Goal: Task Accomplishment & Management: Use online tool/utility

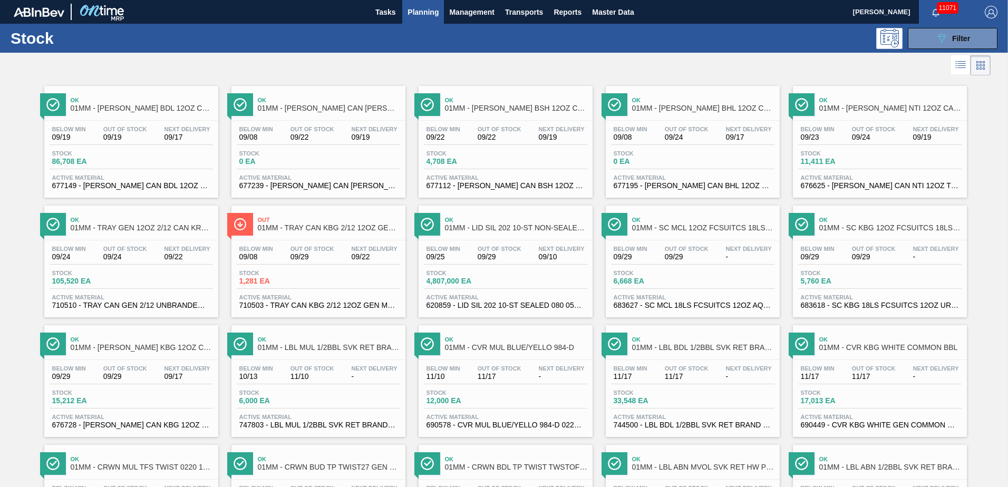
click at [417, 11] on span "Planning" at bounding box center [422, 12] width 31 height 13
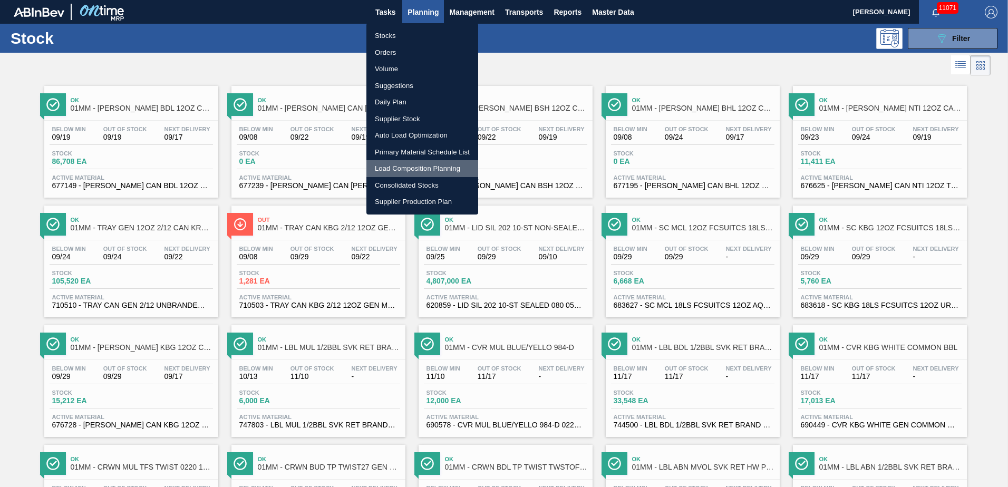
click at [408, 166] on li "Load Composition Planning" at bounding box center [422, 168] width 112 height 17
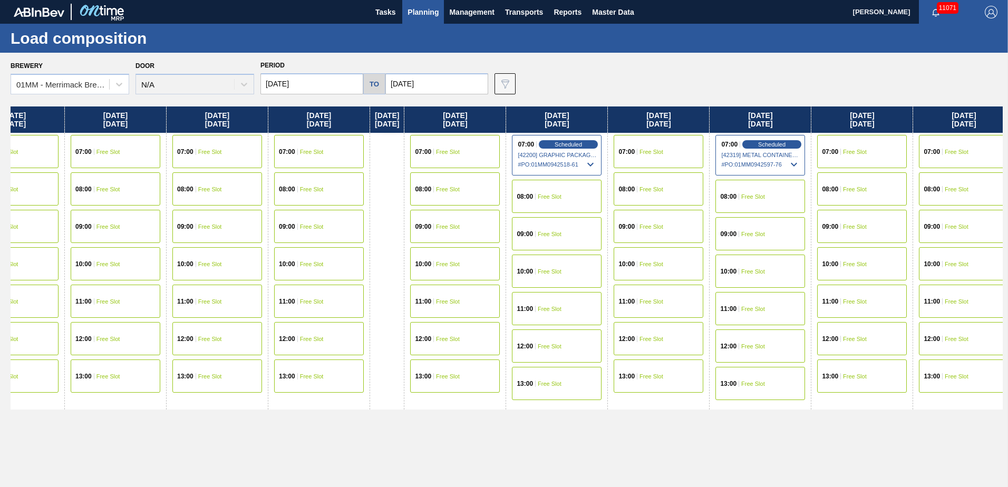
scroll to position [0, 464]
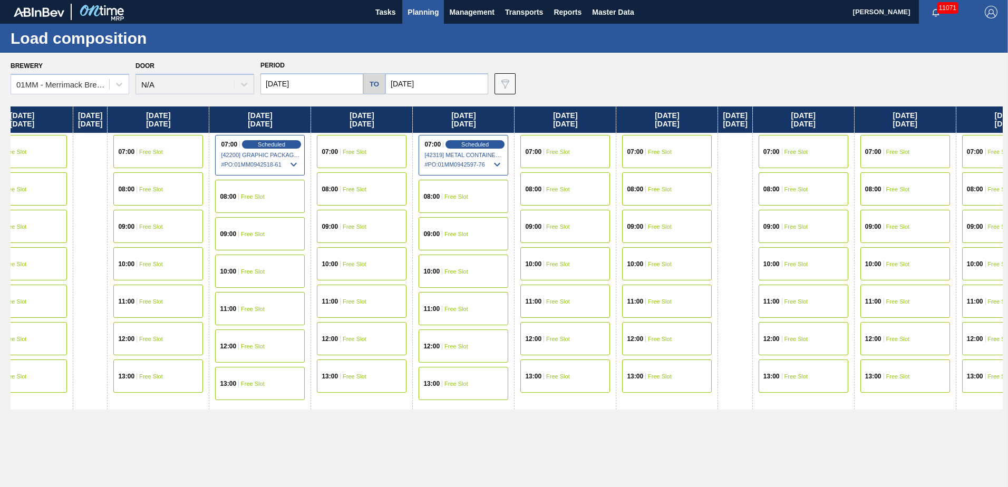
drag, startPoint x: 721, startPoint y: 209, endPoint x: 320, endPoint y: 207, distance: 400.6
click at [322, 207] on div "[DATE] 07:00 Free Slot 08:00 Free Slot 09:00 Free Slot 10:00 Free Slot 11:00 Fr…" at bounding box center [507, 293] width 992 height 375
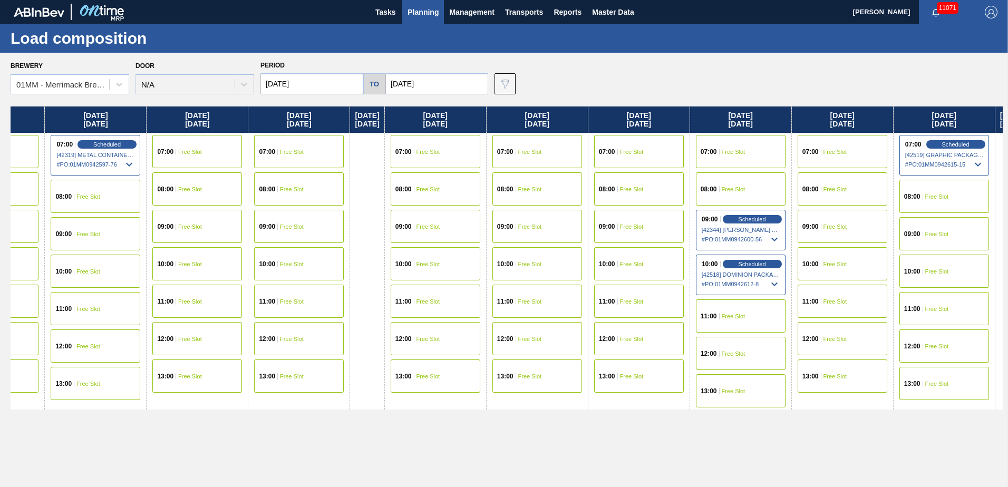
drag, startPoint x: 724, startPoint y: 206, endPoint x: 239, endPoint y: 208, distance: 485.5
click at [239, 208] on div "[DATE] 07:00 Free Slot 08:00 Free Slot 09:00 Free Slot 10:00 Free Slot 11:00 Fr…" at bounding box center [507, 293] width 992 height 375
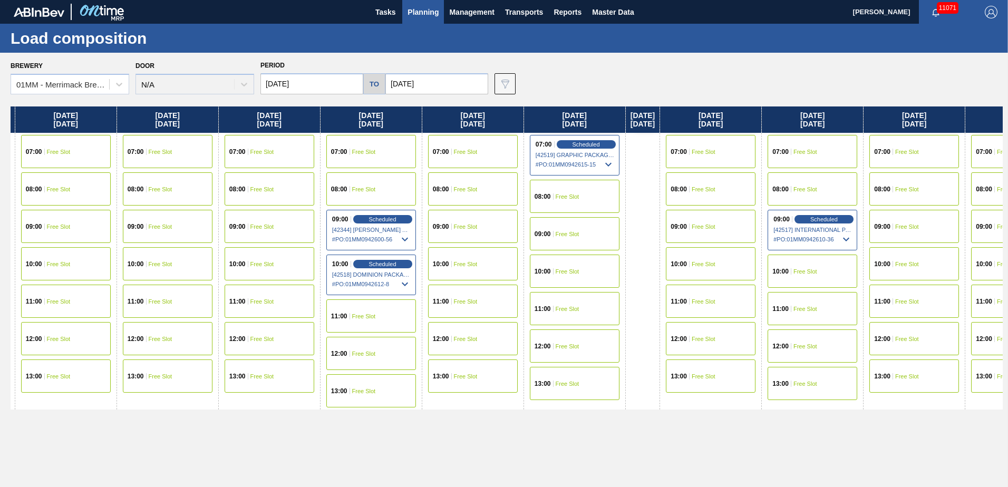
drag, startPoint x: 830, startPoint y: 227, endPoint x: 555, endPoint y: 193, distance: 277.2
click at [597, 218] on div "[DATE] 07:00 Free Slot 08:00 Free Slot 09:00 Free Slot 10:00 Free Slot 11:00 Fr…" at bounding box center [507, 293] width 992 height 375
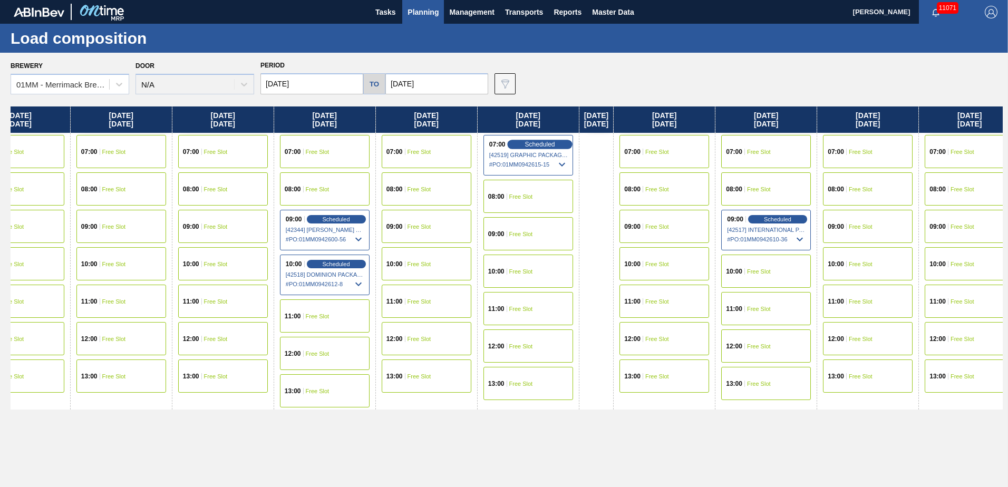
click at [555, 142] on span "Scheduled" at bounding box center [539, 144] width 30 height 7
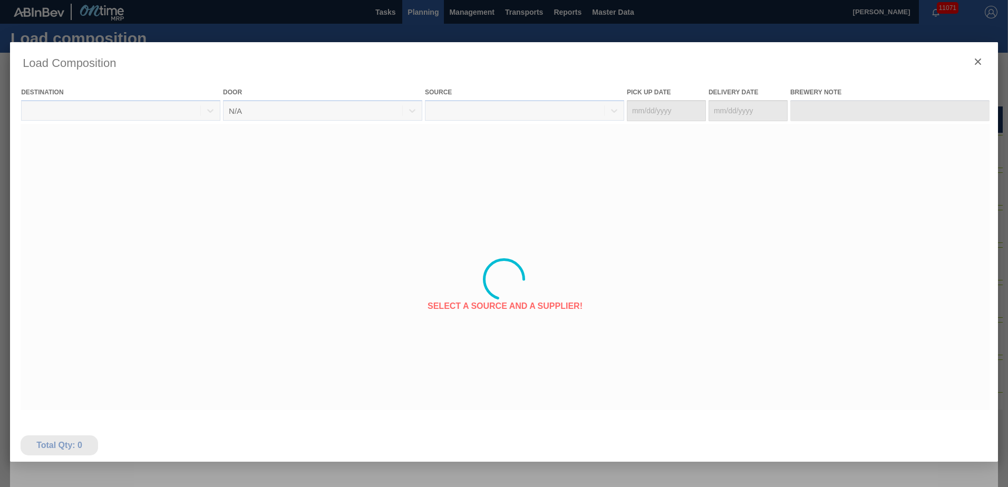
type Date "[DATE]"
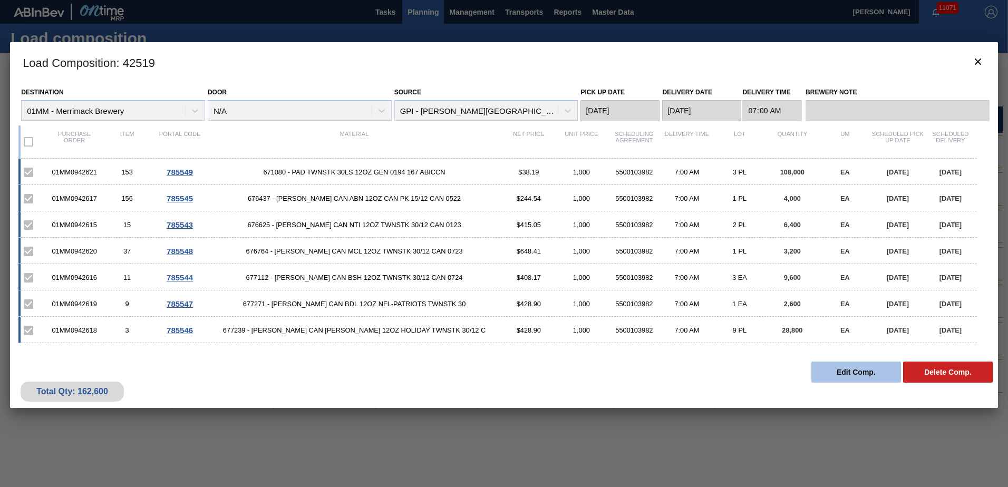
click at [842, 372] on button "Edit Comp." at bounding box center [856, 372] width 90 height 21
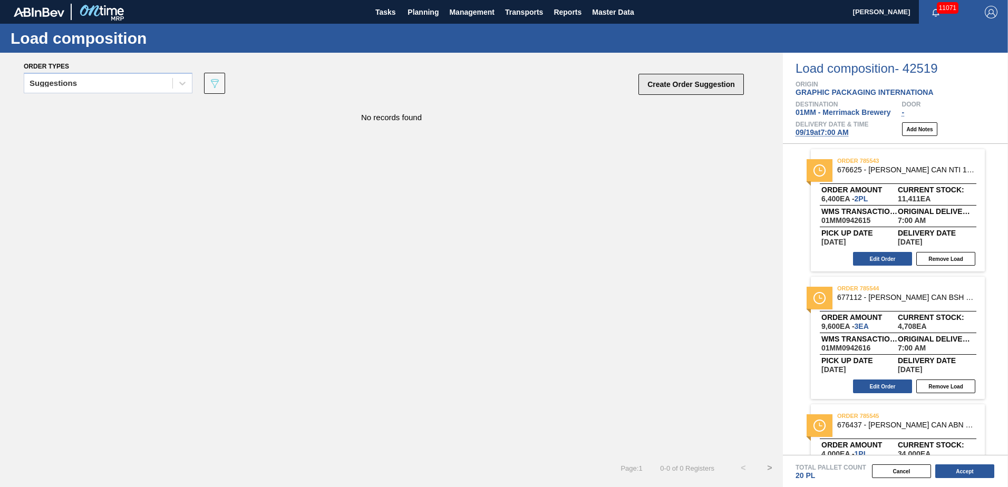
click at [687, 93] on button "Create Order Suggestion" at bounding box center [690, 84] width 105 height 21
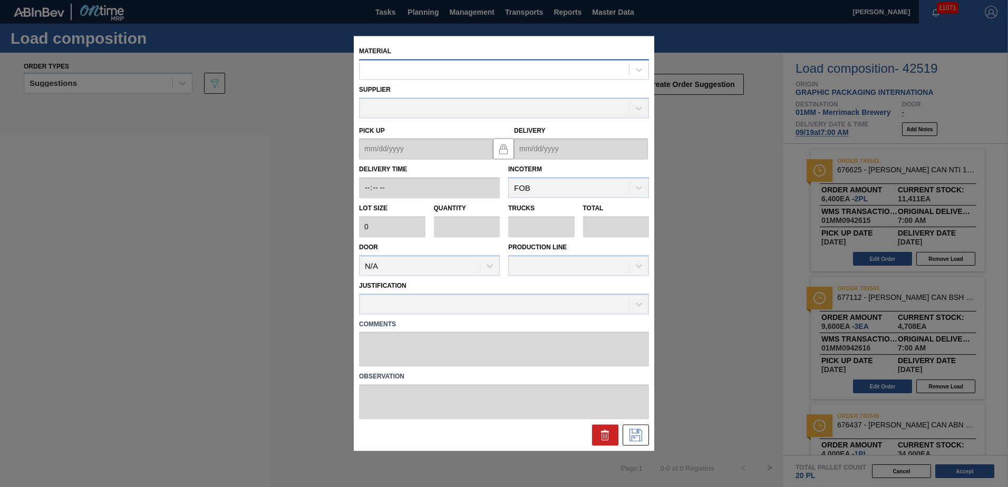
click at [497, 75] on div at bounding box center [493, 69] width 269 height 15
type input "677099"
type input "3,200"
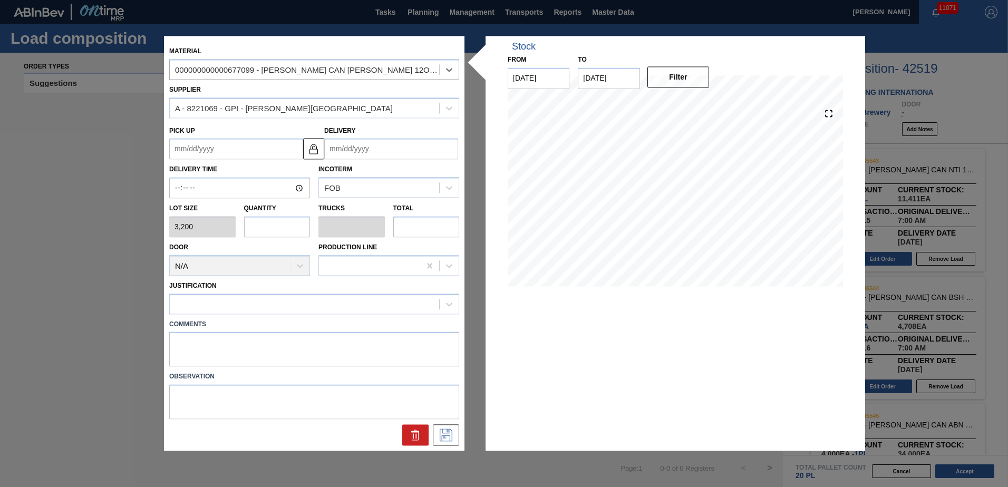
click at [369, 148] on input "Delivery" at bounding box center [391, 149] width 134 height 21
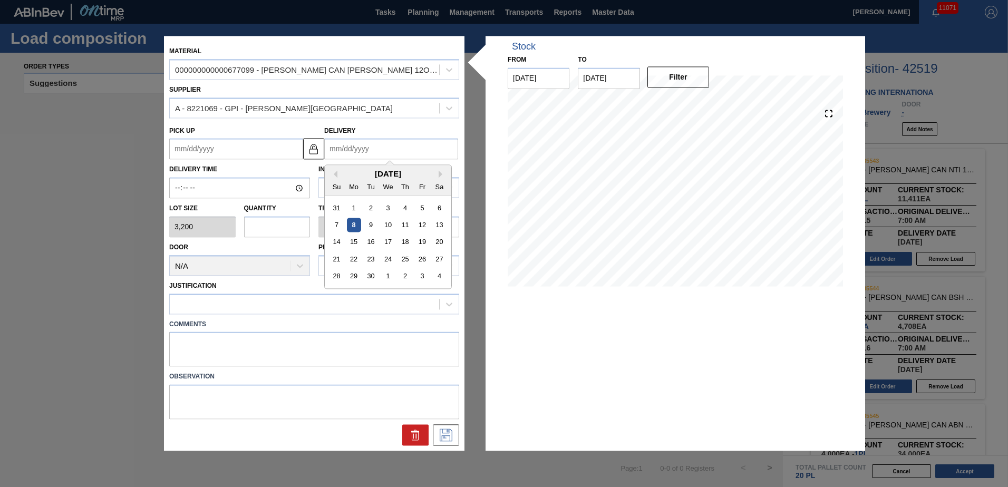
type input "[DATE]"
click at [440, 172] on button "Next Month" at bounding box center [442, 174] width 7 height 7
click at [420, 239] on div "19" at bounding box center [422, 242] width 14 height 14
type up "[DATE]"
type input "[DATE]"
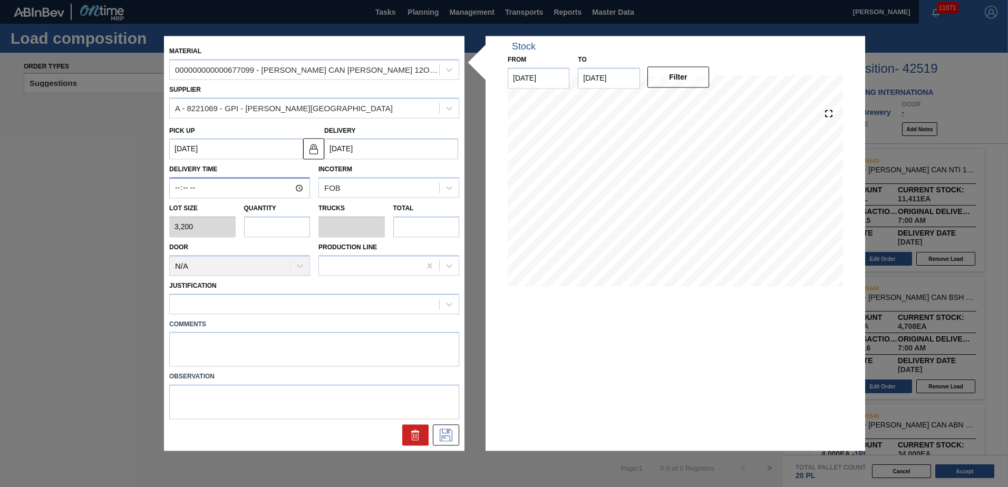
click at [171, 188] on input "Delivery Time" at bounding box center [239, 188] width 141 height 21
click at [277, 223] on input "text" at bounding box center [277, 226] width 66 height 21
type input "6"
type input "0.6"
type input "19,200"
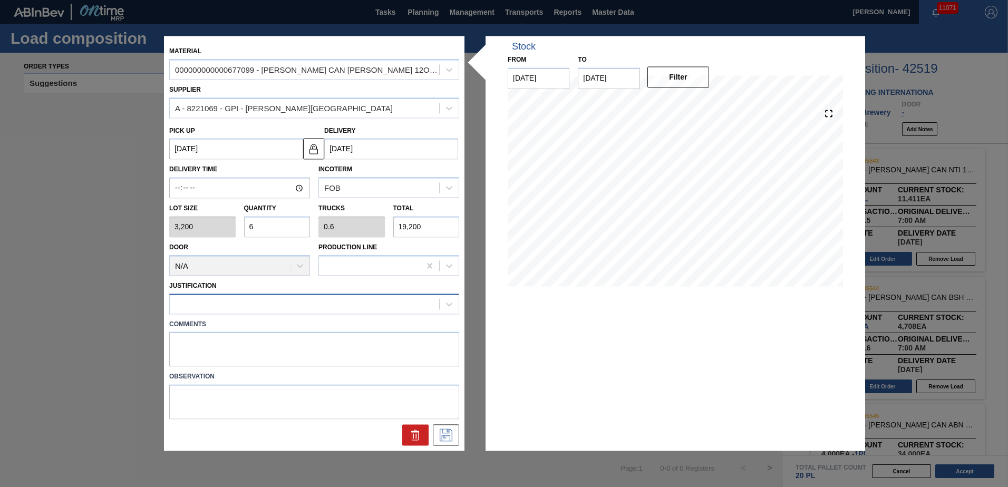
type input "6"
click at [235, 302] on div at bounding box center [304, 303] width 269 height 15
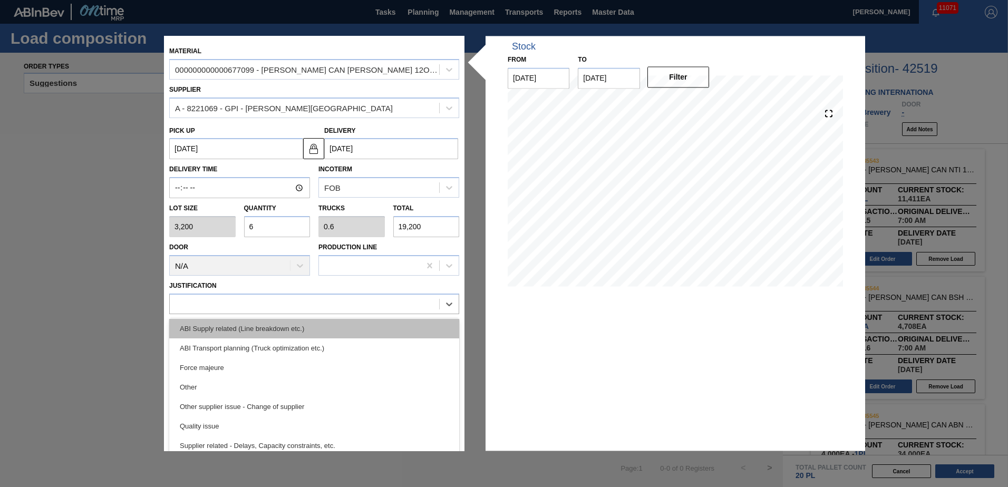
scroll to position [158, 0]
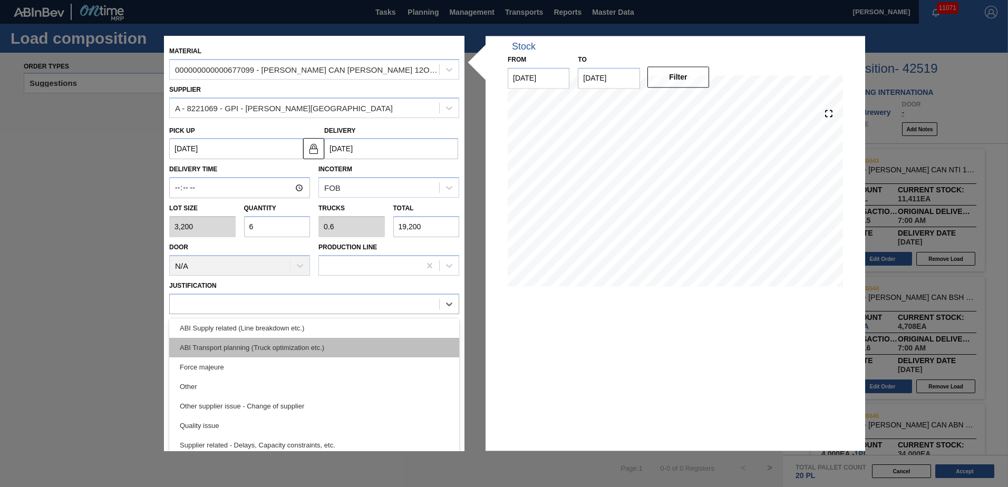
click at [314, 341] on div "ABI Transport planning (Truck optimization etc.)" at bounding box center [314, 348] width 290 height 20
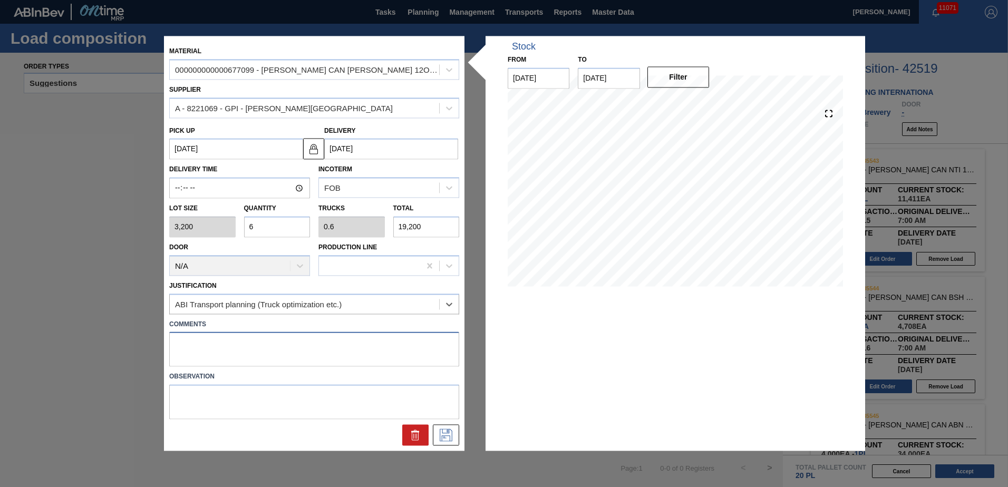
click at [278, 348] on textarea at bounding box center [314, 349] width 290 height 35
type textarea "BUD 30 new"
click at [447, 433] on icon at bounding box center [446, 435] width 13 height 13
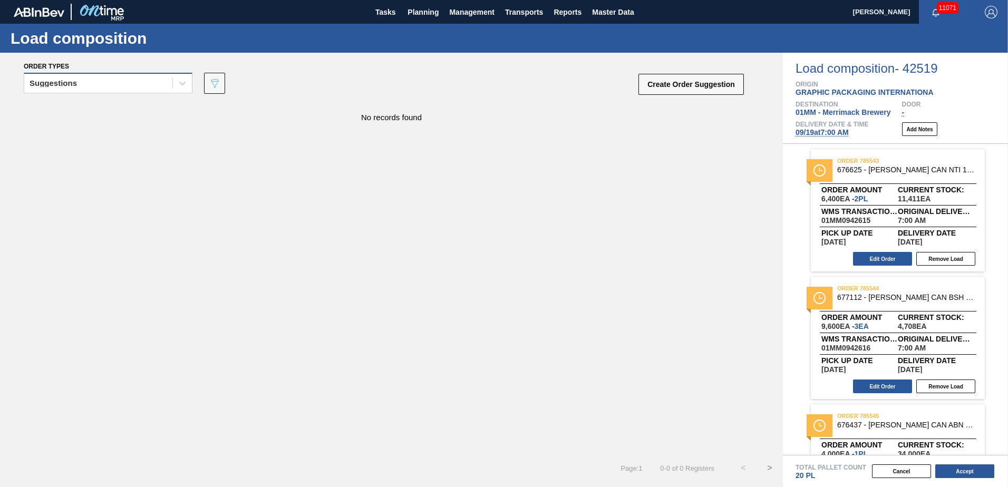
click at [138, 77] on div "Suggestions" at bounding box center [98, 83] width 148 height 15
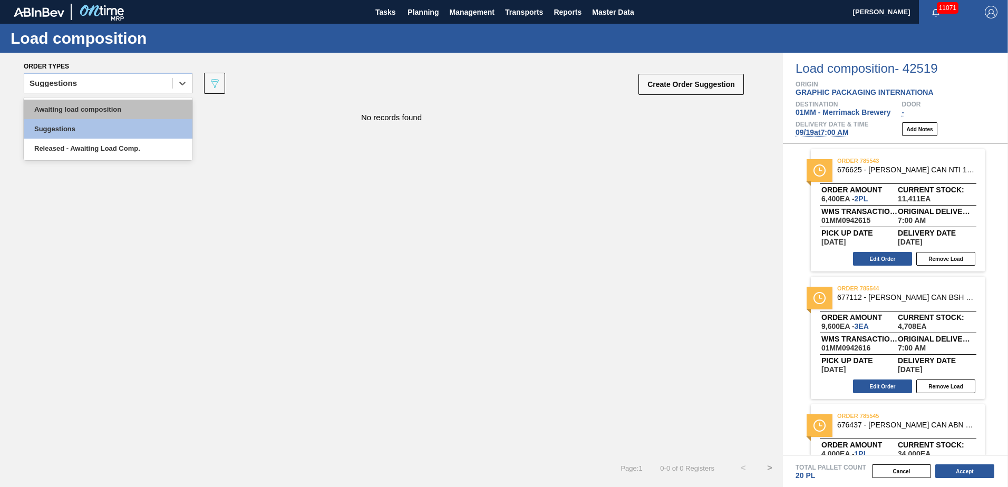
click at [113, 104] on div "Awaiting load composition" at bounding box center [108, 110] width 169 height 20
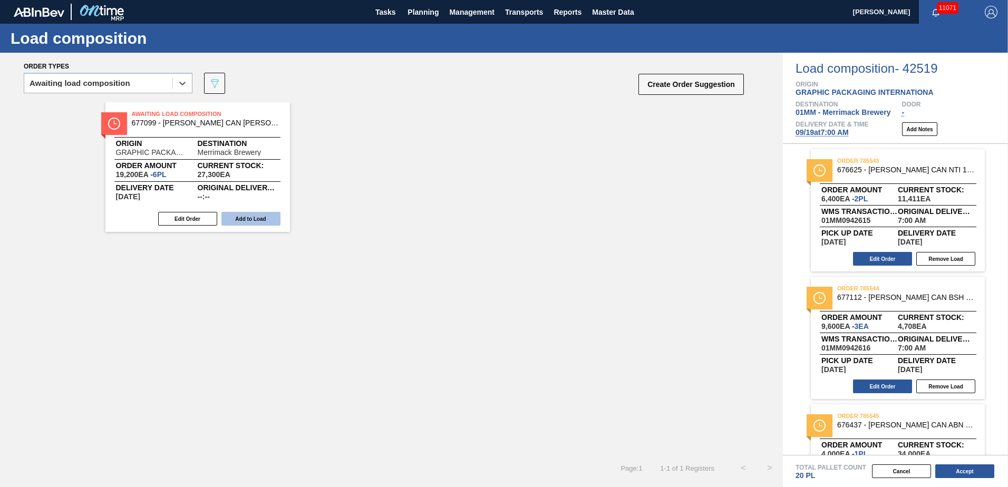
click at [252, 216] on button "Add to Load" at bounding box center [250, 219] width 59 height 14
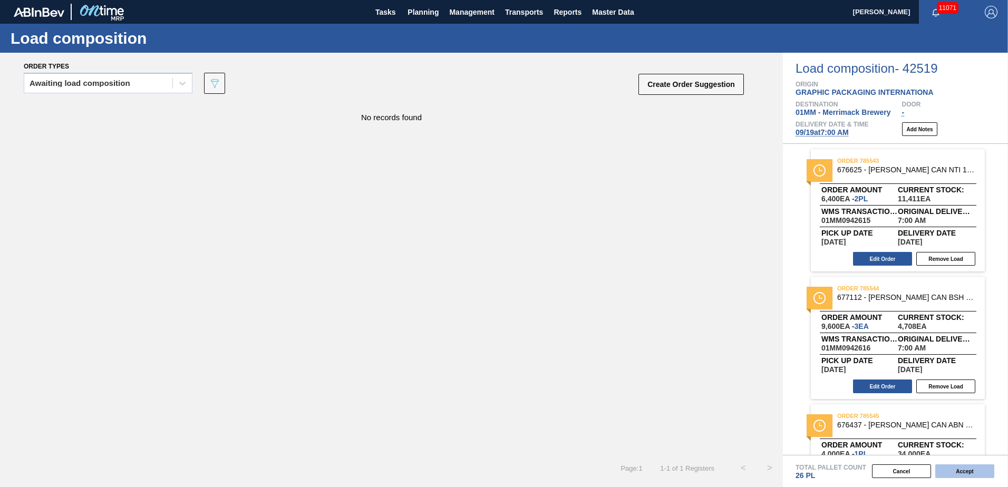
click at [964, 469] on button "Accept" at bounding box center [964, 471] width 59 height 14
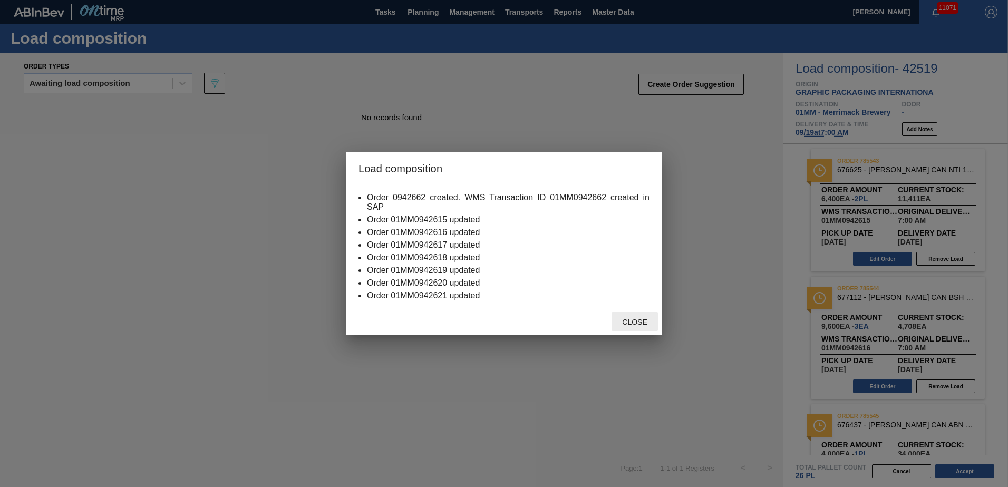
click at [639, 318] on span "Close" at bounding box center [635, 322] width 42 height 8
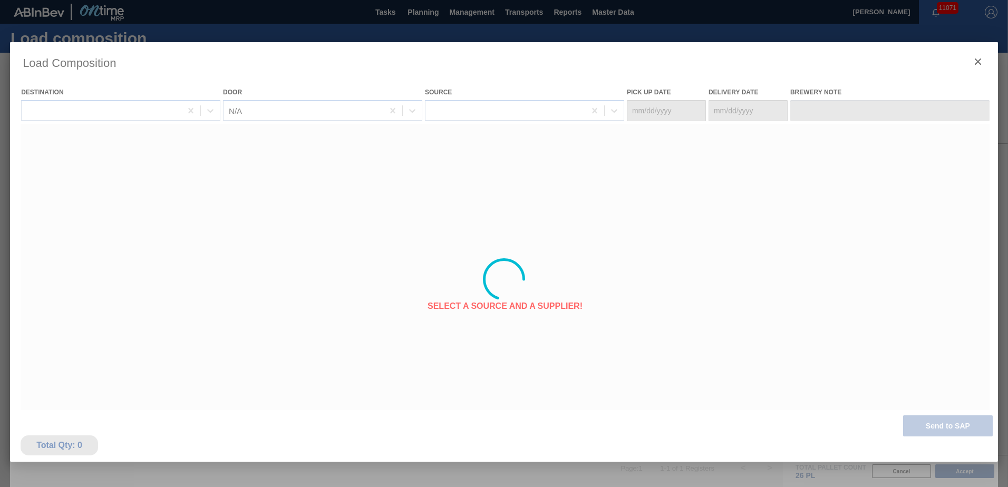
type Date "[DATE]"
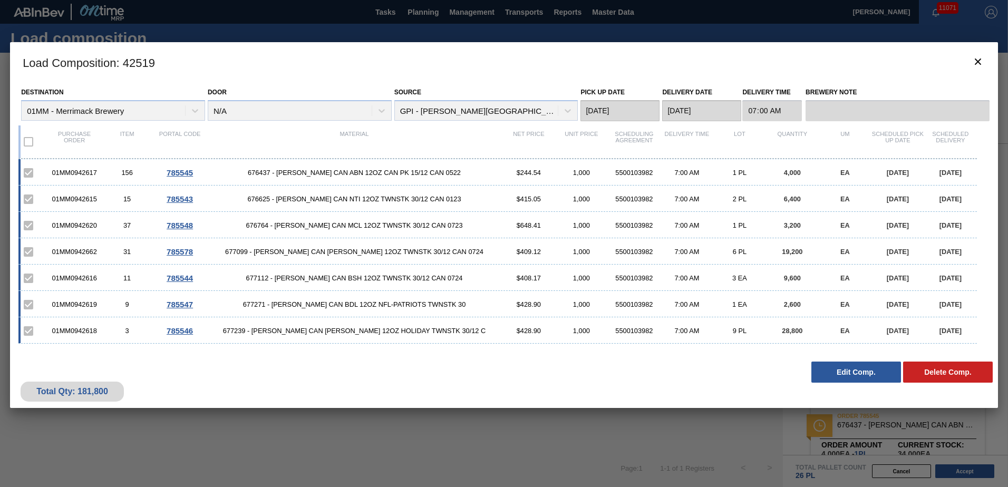
scroll to position [0, 0]
click at [975, 59] on icon "botão de ícone" at bounding box center [978, 62] width 6 height 6
